Goal: Transaction & Acquisition: Obtain resource

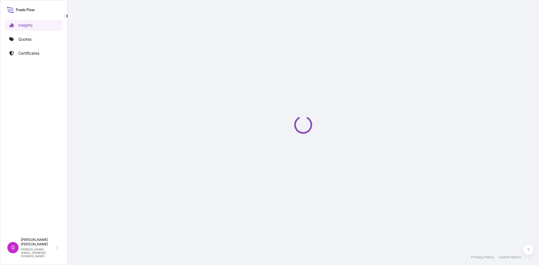
select select "2025"
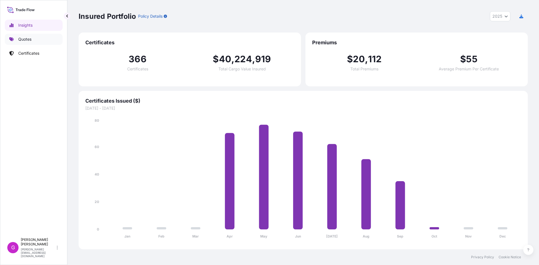
click at [17, 40] on link "Quotes" at bounding box center [34, 39] width 58 height 11
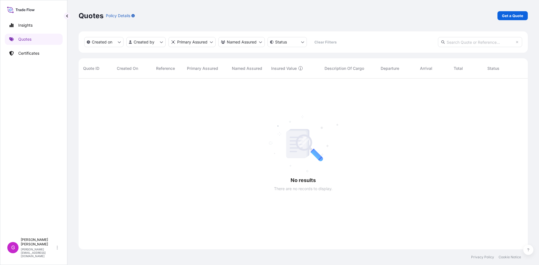
scroll to position [187, 445]
click at [18, 49] on link "Certificates" at bounding box center [34, 53] width 58 height 11
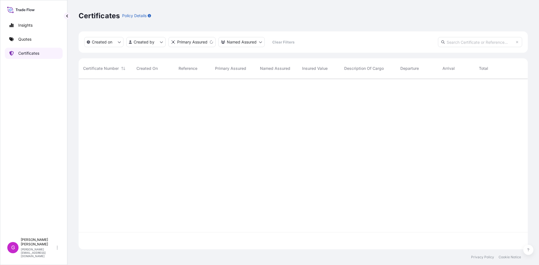
scroll to position [170, 445]
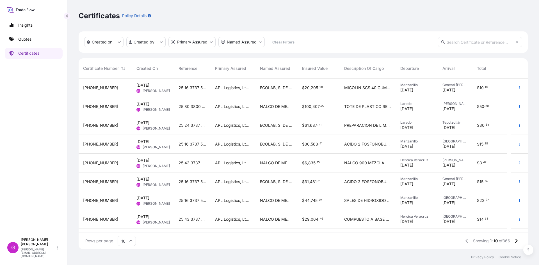
click at [179, 91] on div "25 16 3737 5003598" at bounding box center [192, 88] width 36 height 19
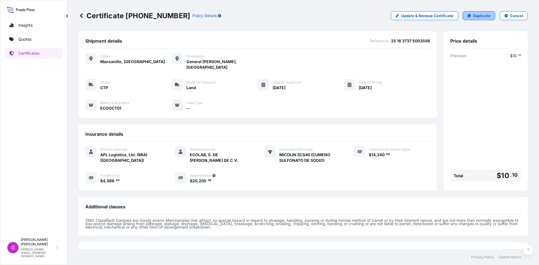
click at [468, 18] on link "Duplicate" at bounding box center [478, 15] width 33 height 9
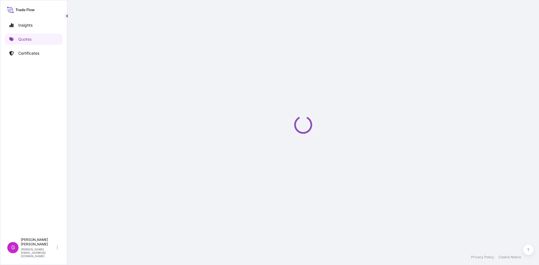
select select "Land"
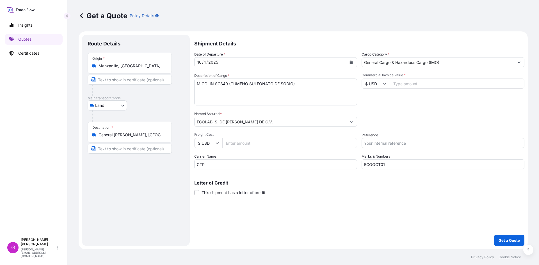
select select "31870"
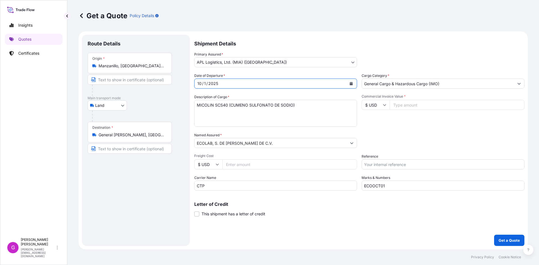
click at [348, 83] on button "Calendar" at bounding box center [350, 83] width 9 height 9
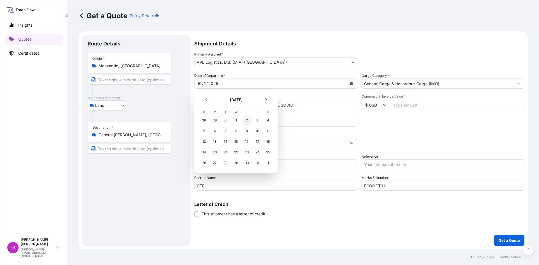
click at [244, 119] on div "2" at bounding box center [247, 120] width 10 height 10
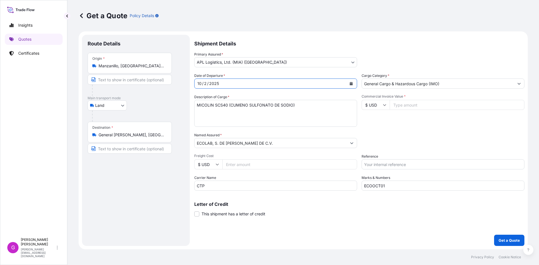
click at [145, 137] on input "General [PERSON_NAME], [GEOGRAPHIC_DATA][PERSON_NAME], [GEOGRAPHIC_DATA]" at bounding box center [131, 135] width 66 height 6
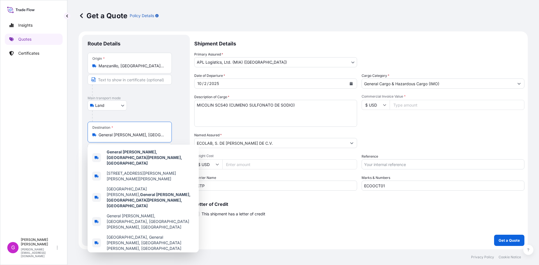
click at [145, 137] on input "General [PERSON_NAME], [GEOGRAPHIC_DATA][PERSON_NAME], [GEOGRAPHIC_DATA]" at bounding box center [131, 135] width 66 height 6
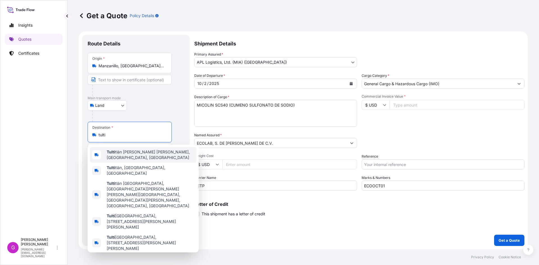
click at [139, 155] on span "Tulti tlán [PERSON_NAME] [PERSON_NAME], [GEOGRAPHIC_DATA], [GEOGRAPHIC_DATA]" at bounding box center [151, 154] width 88 height 11
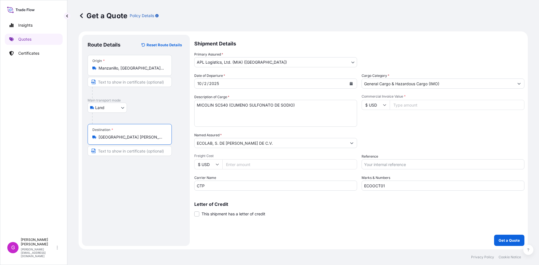
type input "[GEOGRAPHIC_DATA] [PERSON_NAME] [PERSON_NAME], [GEOGRAPHIC_DATA], [GEOGRAPHIC_D…"
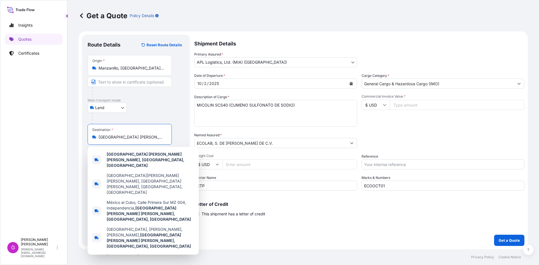
click at [410, 167] on input "Reference" at bounding box center [442, 164] width 163 height 10
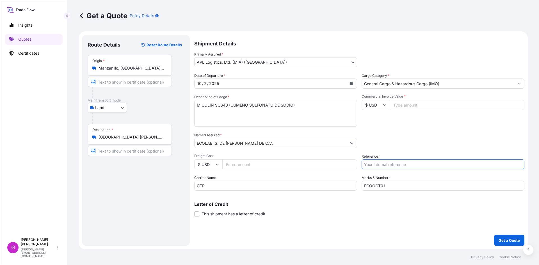
paste input "25 16 3737 5003768"
paste input "25 16 3737 5003970"
type input "25 16 3737 5003768 25 16 3737 5003970"
drag, startPoint x: 413, startPoint y: 188, endPoint x: 336, endPoint y: 186, distance: 76.9
click at [336, 186] on div "Date of Departure * [DATE] Cargo Category * General Cargo & Hazardous Cargo (IM…" at bounding box center [359, 132] width 330 height 118
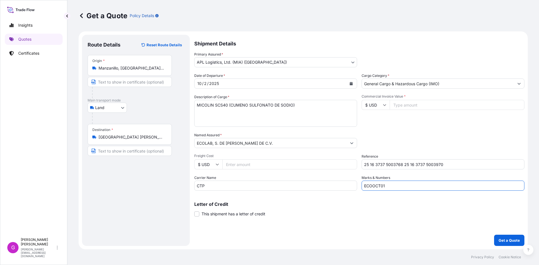
paste input "4"
type input "ECOOCT04"
click at [266, 161] on input "Freight Cost" at bounding box center [289, 164] width 135 height 10
paste input "28077.52"
type input "28077.52"
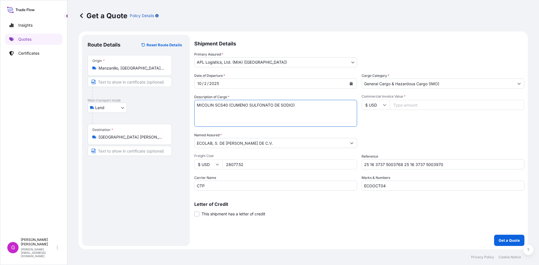
drag, startPoint x: 311, startPoint y: 107, endPoint x: 114, endPoint y: 109, distance: 197.8
click at [114, 109] on form "Route Details Reset Route Details Place of loading Road / [GEOGRAPHIC_DATA] / I…" at bounding box center [303, 140] width 449 height 218
click at [409, 107] on input "Commercial Invoice Value *" at bounding box center [456, 105] width 135 height 10
paste input "28077.52"
type input "28077.52"
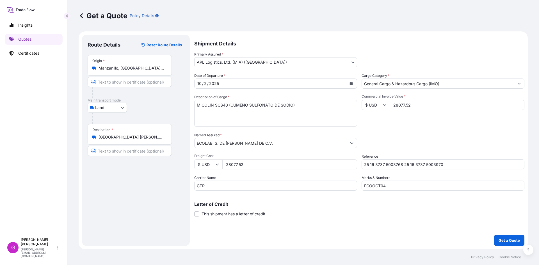
drag, startPoint x: 245, startPoint y: 161, endPoint x: 210, endPoint y: 161, distance: 35.3
click at [210, 161] on div "$ USD 28077.52" at bounding box center [275, 164] width 163 height 10
paste input "3169.77"
type input "3169.77"
drag, startPoint x: 311, startPoint y: 104, endPoint x: 188, endPoint y: 104, distance: 122.3
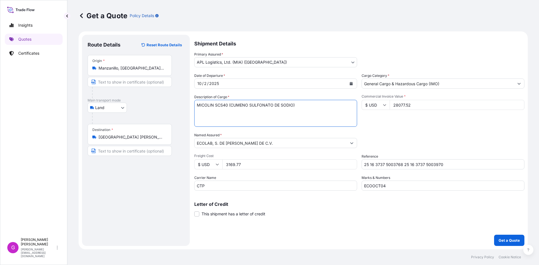
click at [188, 104] on form "Route Details Reset Route Details Place of loading Road / [GEOGRAPHIC_DATA] / I…" at bounding box center [303, 140] width 449 height 218
paste textarea "PREPARACION LIMPIADORA"
paste textarea "PREPARACION DE LIMPIEZA PARA LAS MANOS"
type textarea "PREPARACION LIMPIADORA PREPARACION DE LIMPIEZA PARA LAS MANOS"
click at [400, 103] on input "28077.52" at bounding box center [456, 105] width 135 height 10
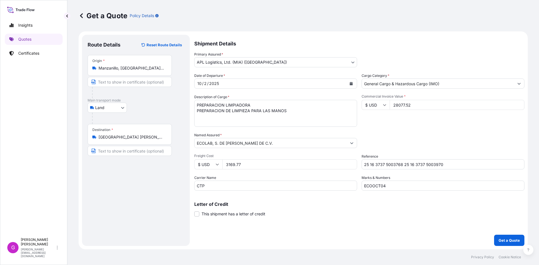
click at [400, 103] on input "28077.52" at bounding box center [456, 105] width 135 height 10
click at [228, 161] on input "3169.77" at bounding box center [289, 164] width 135 height 10
click at [513, 242] on p "Get a Quote" at bounding box center [508, 241] width 21 height 6
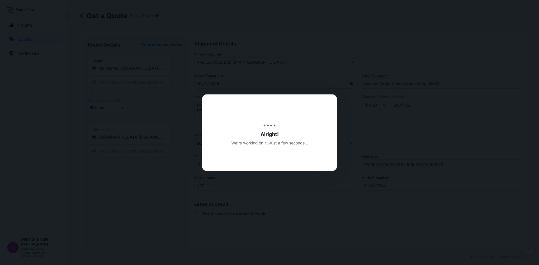
type input "[DATE]"
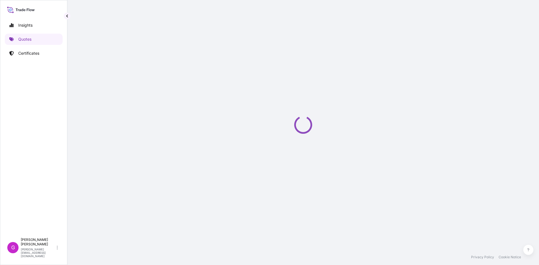
select select "Land"
select select "31870"
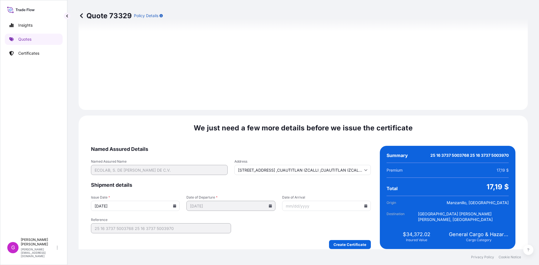
scroll to position [670, 0]
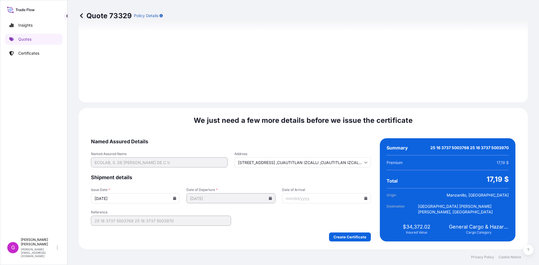
click at [360, 199] on input "Date of Arrival" at bounding box center [326, 198] width 89 height 10
click at [364, 197] on icon at bounding box center [365, 198] width 3 height 3
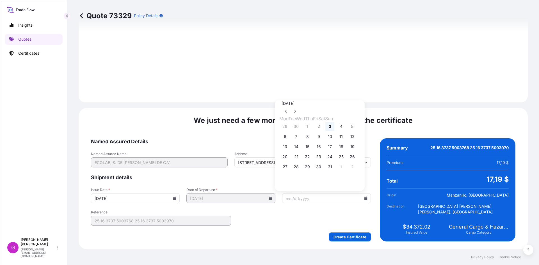
click at [334, 129] on button "3" at bounding box center [329, 126] width 9 height 9
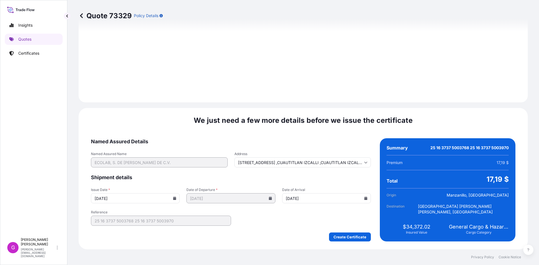
type input "[DATE]"
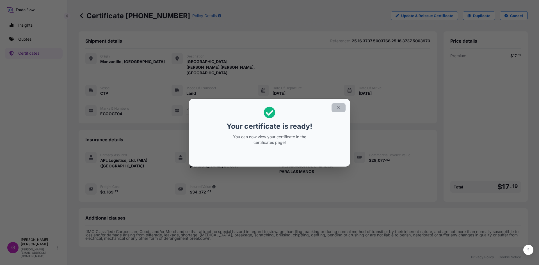
click at [341, 108] on icon "button" at bounding box center [338, 107] width 5 height 5
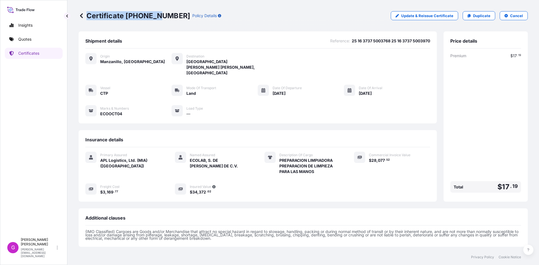
drag, startPoint x: 171, startPoint y: 15, endPoint x: 157, endPoint y: 16, distance: 13.6
click at [157, 16] on div "Certificate [PHONE_NUMBER] Policy Details" at bounding box center [150, 15] width 142 height 9
click at [157, 16] on p "Certificate [PHONE_NUMBER]" at bounding box center [134, 15] width 111 height 9
drag, startPoint x: 169, startPoint y: 15, endPoint x: 127, endPoint y: 17, distance: 42.1
click at [127, 17] on p "Certificate [PHONE_NUMBER]" at bounding box center [134, 15] width 111 height 9
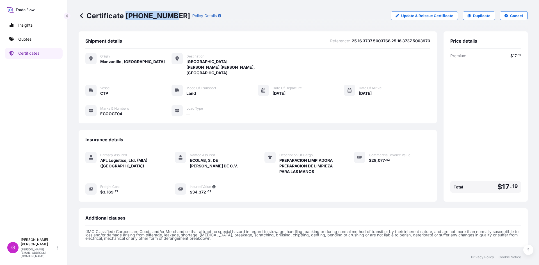
copy p "[PHONE_NUMBER]"
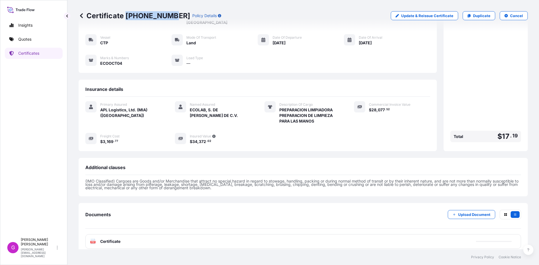
scroll to position [51, 0]
click at [127, 236] on div "PDF Certificate" at bounding box center [302, 241] width 435 height 15
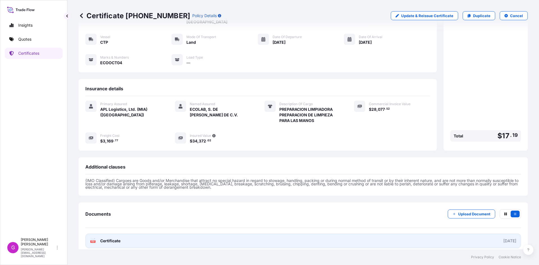
click at [478, 240] on link "PDF Certificate [DATE]" at bounding box center [302, 241] width 435 height 15
